Goal: Information Seeking & Learning: Learn about a topic

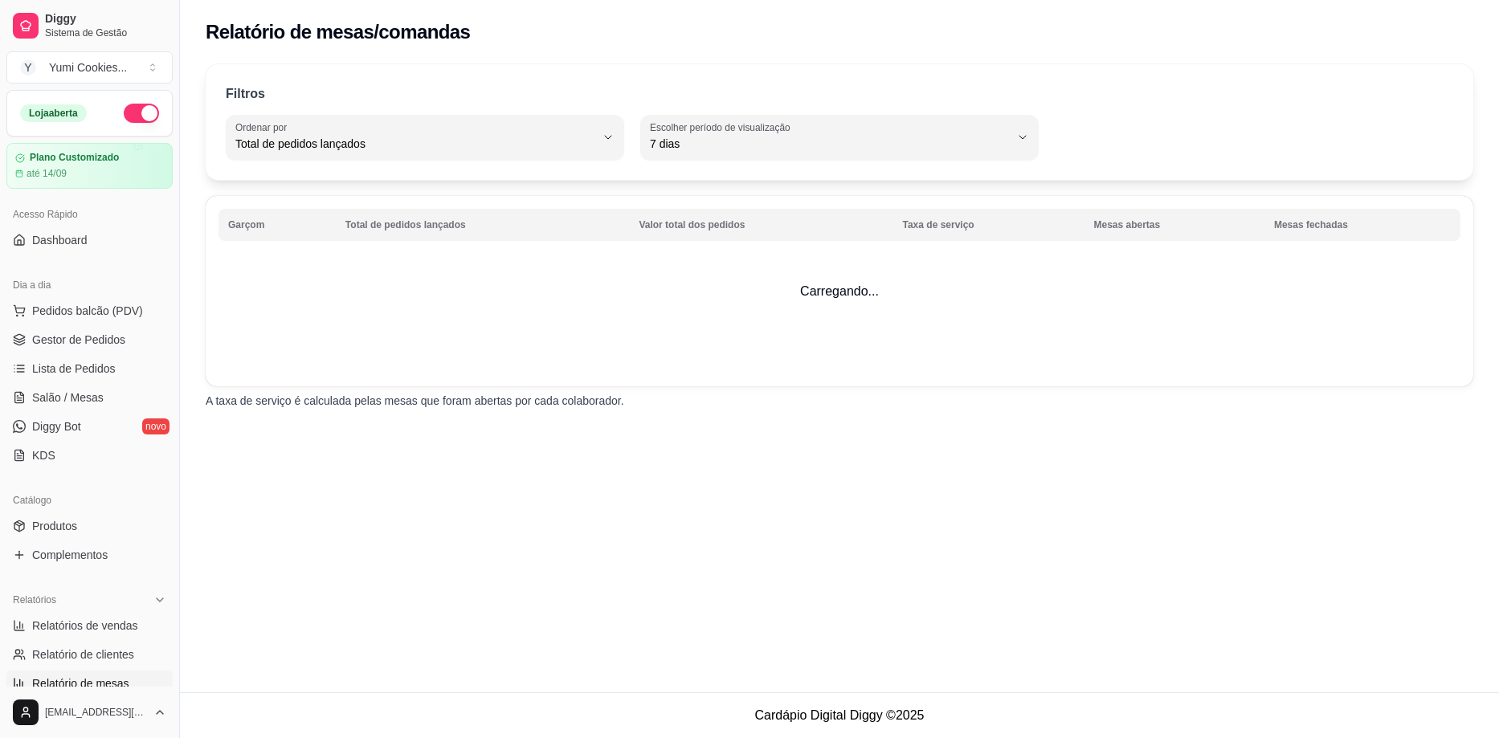
click at [89, 647] on span "Relatório de clientes" at bounding box center [83, 655] width 102 height 16
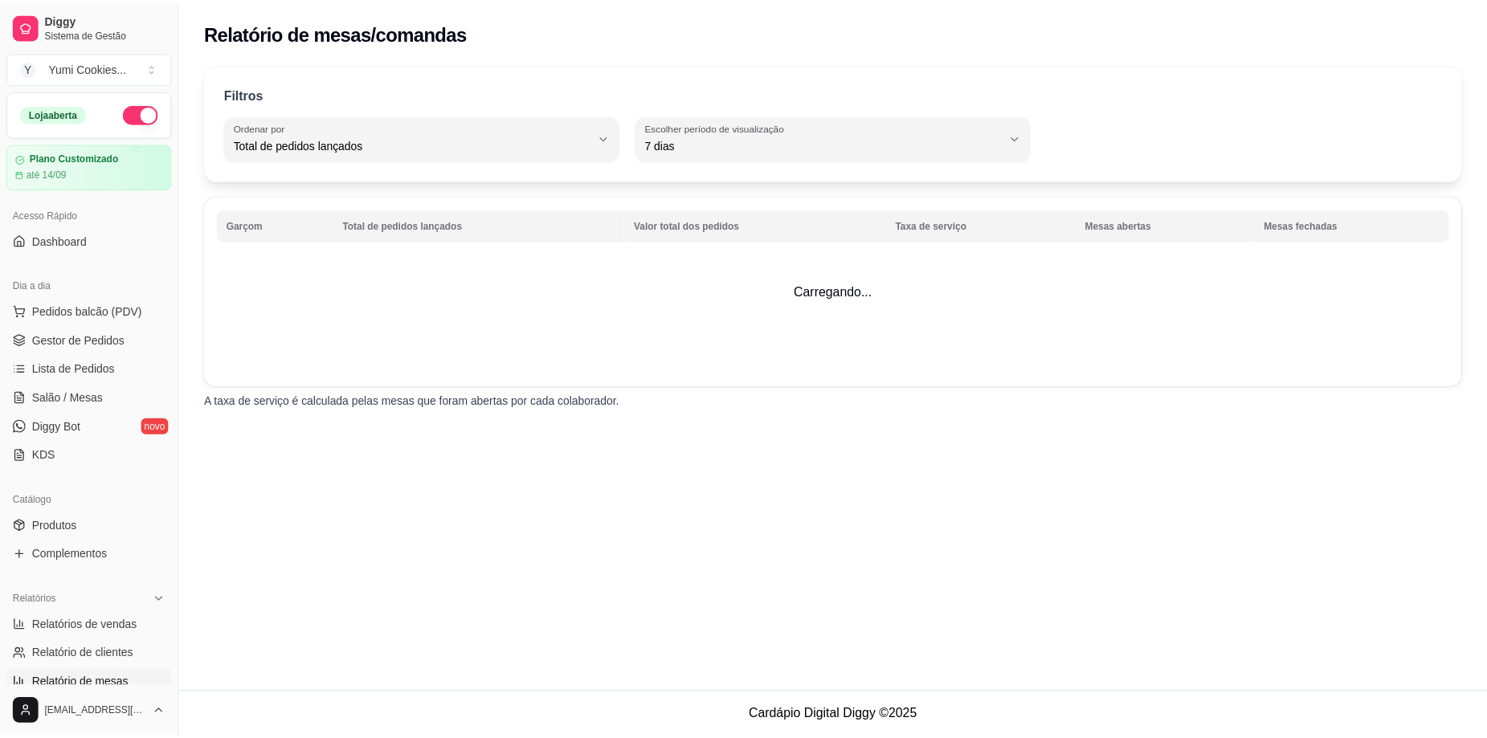
scroll to position [364, 0]
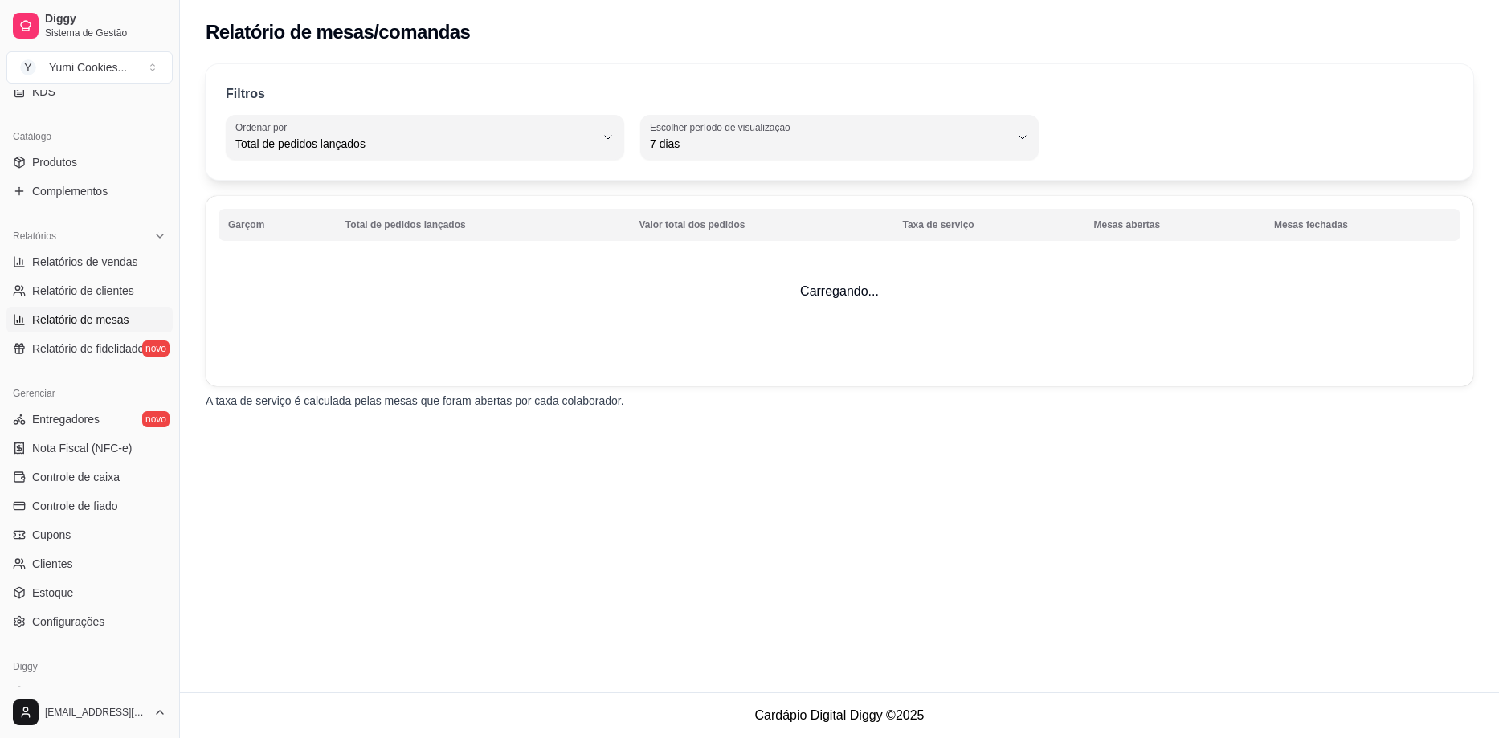
select select "30"
select select "HIGHEST_TOTAL_SPENT_WITH_ORDERS"
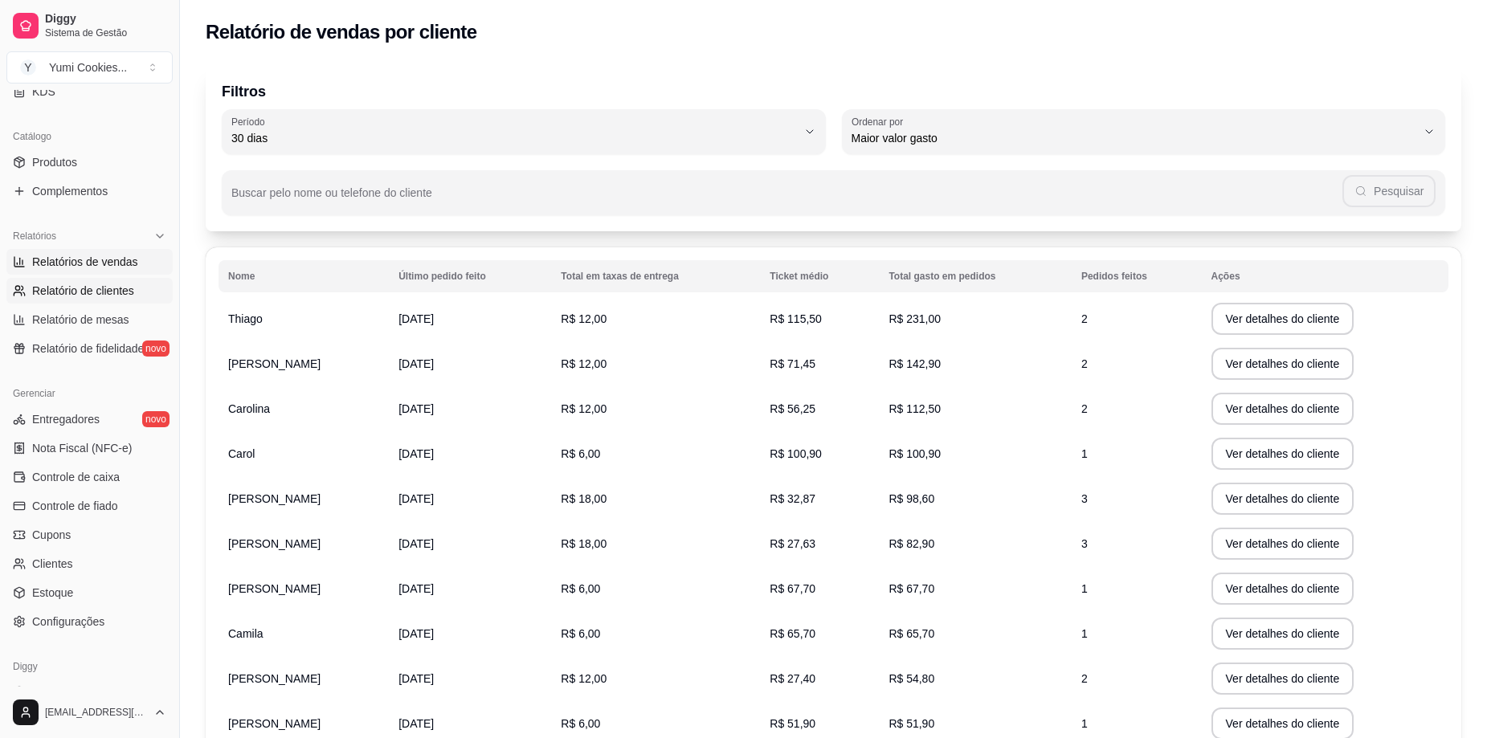
click at [91, 253] on link "Relatórios de vendas" at bounding box center [89, 262] width 166 height 26
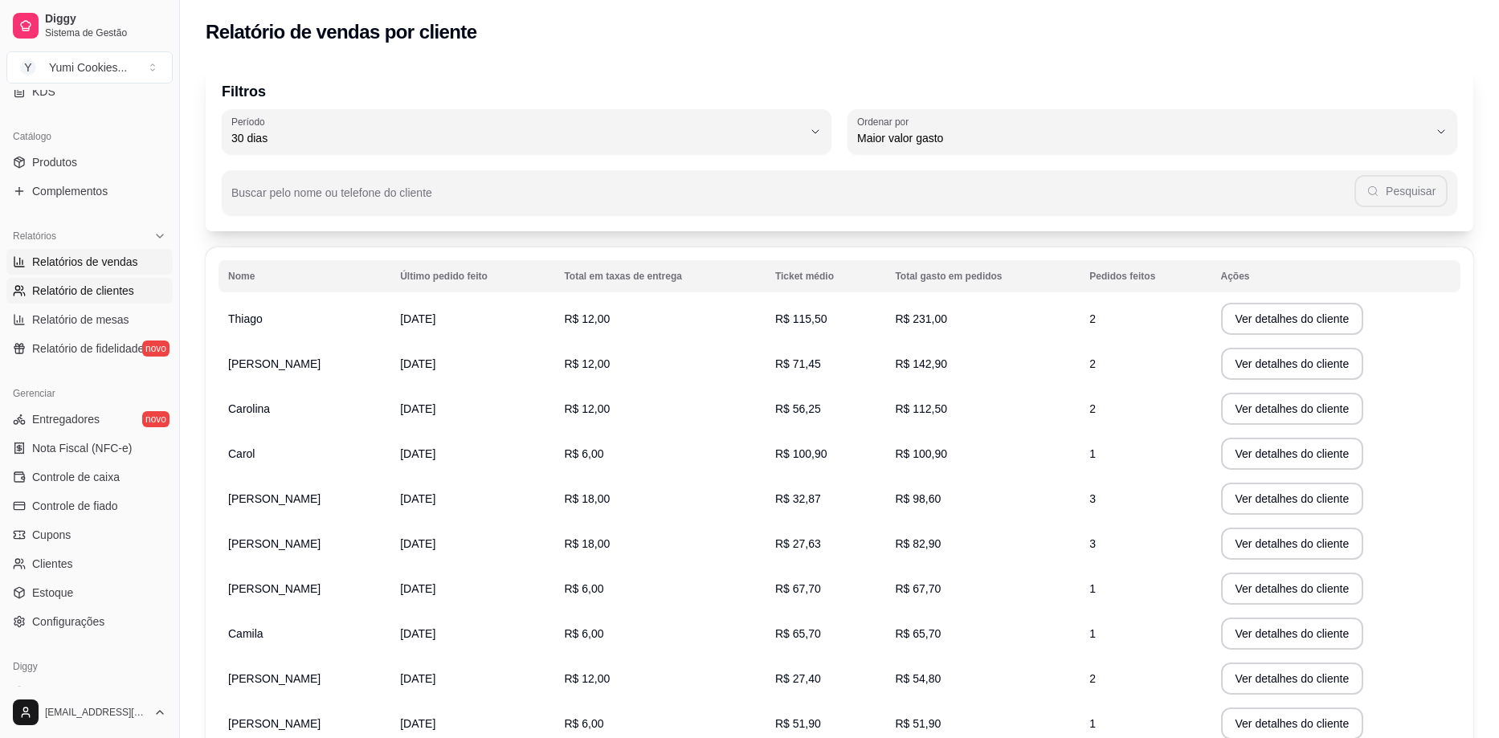
select select "ALL"
select select "0"
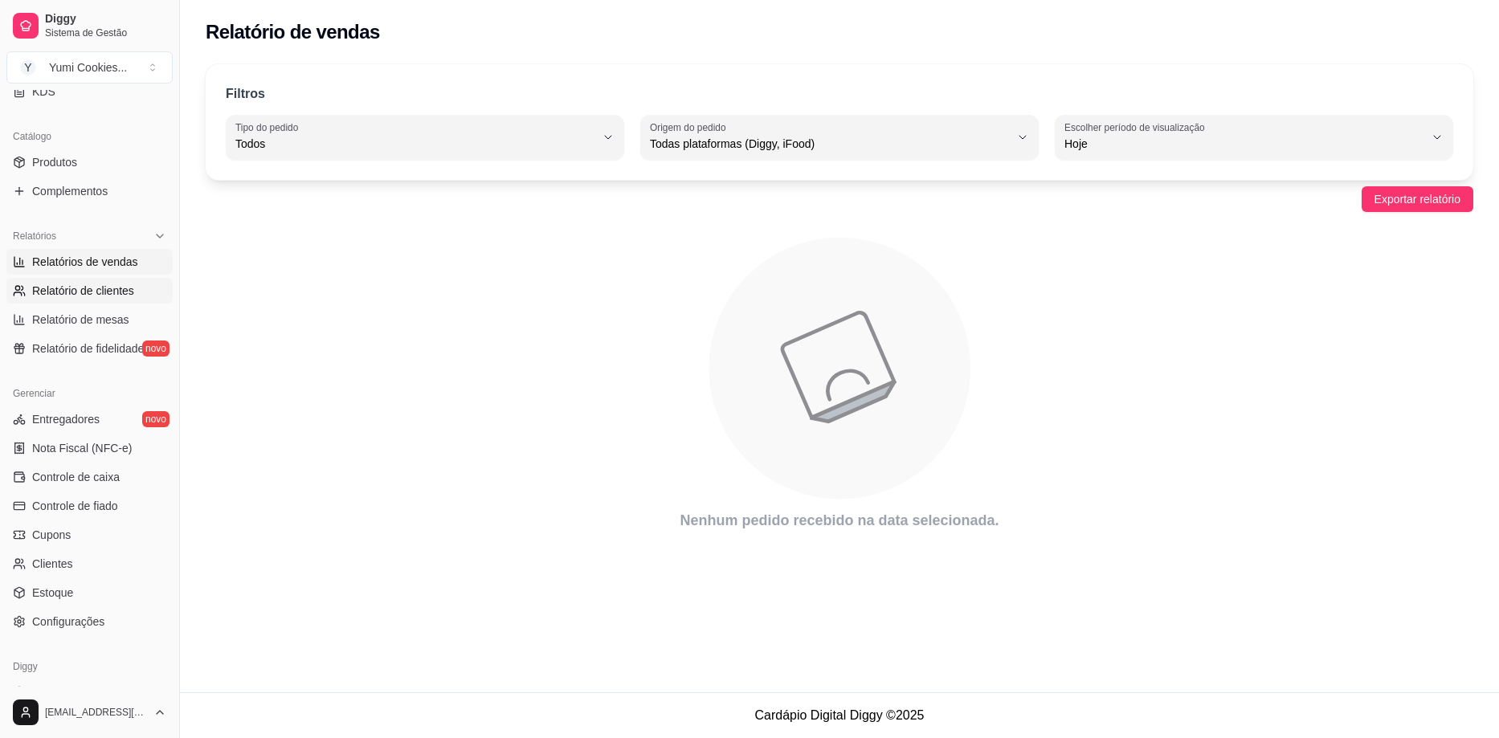
click at [93, 287] on span "Relatório de clientes" at bounding box center [83, 291] width 102 height 16
select select "30"
select select "HIGHEST_TOTAL_SPENT_WITH_ORDERS"
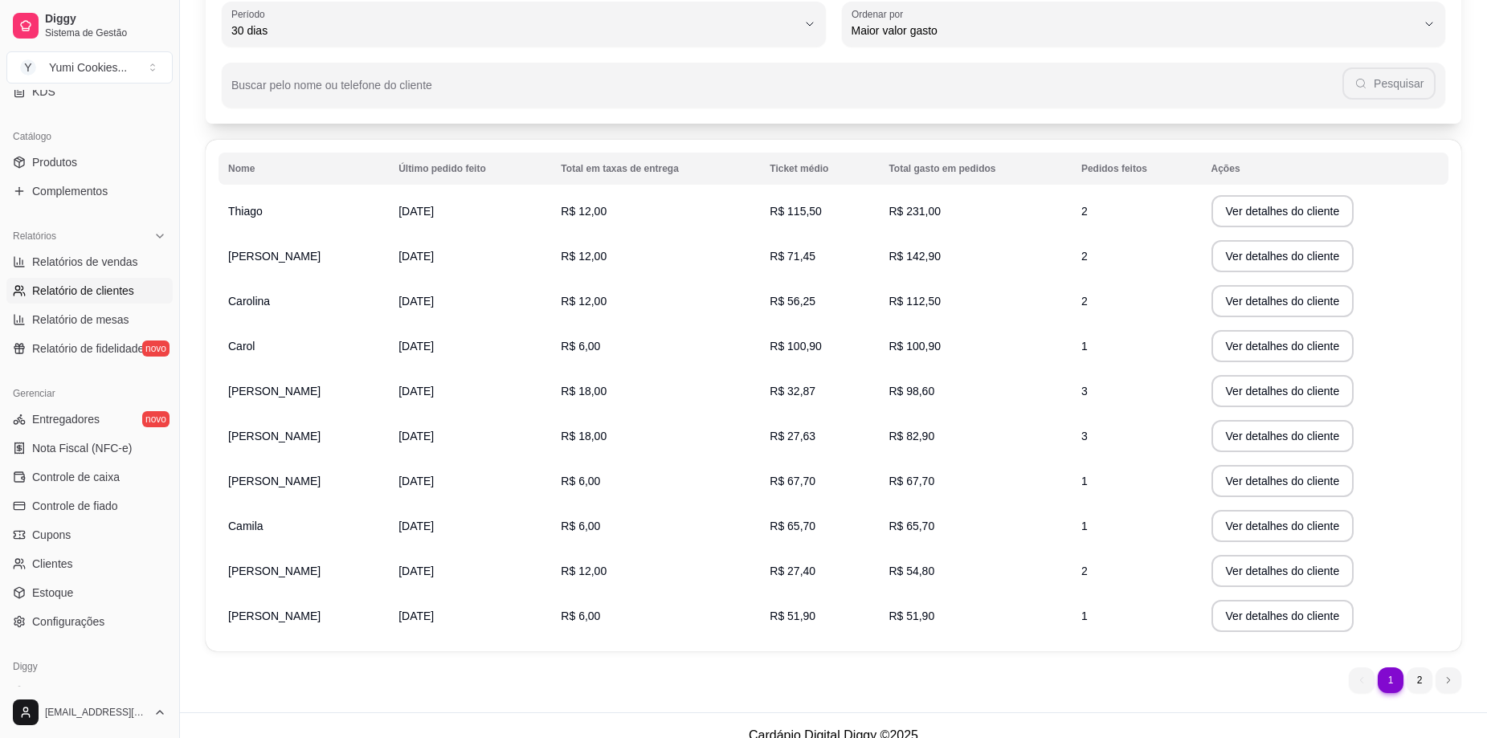
scroll to position [128, 0]
